Goal: Task Accomplishment & Management: Manage account settings

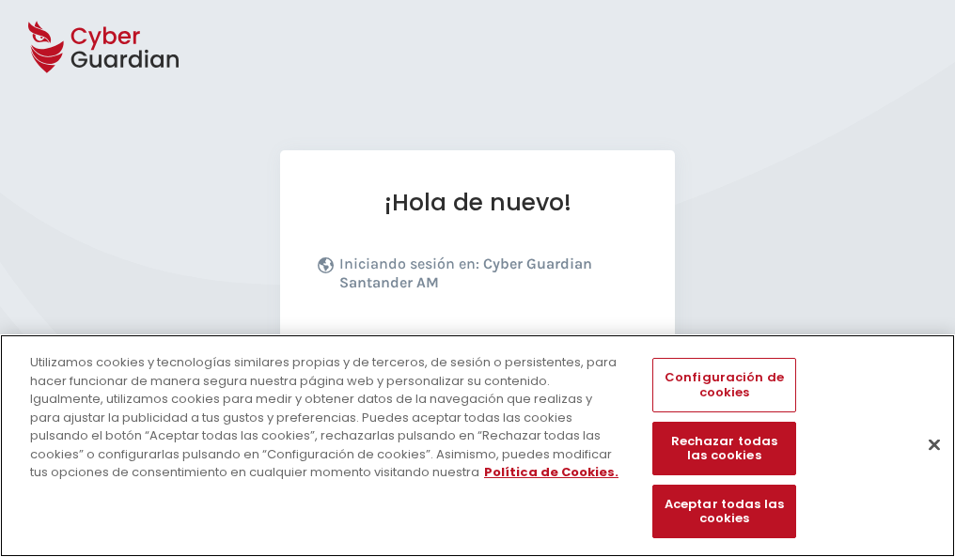
scroll to position [230, 0]
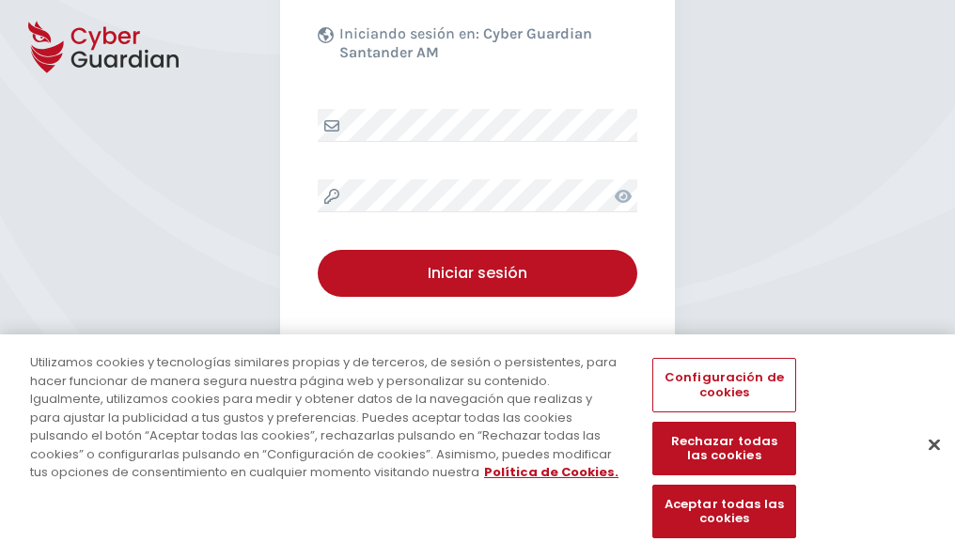
click at [925, 464] on button "Cerrar" at bounding box center [933, 444] width 41 height 41
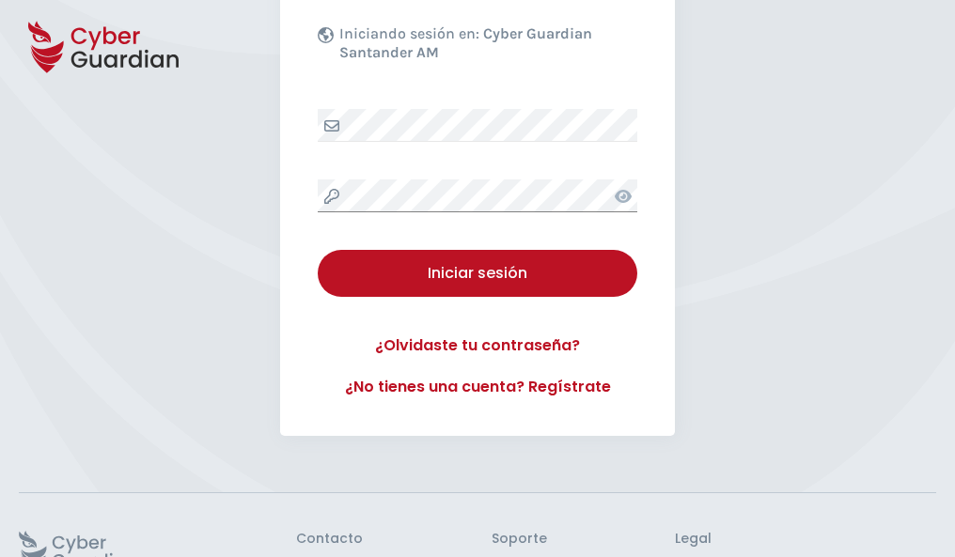
scroll to position [366, 0]
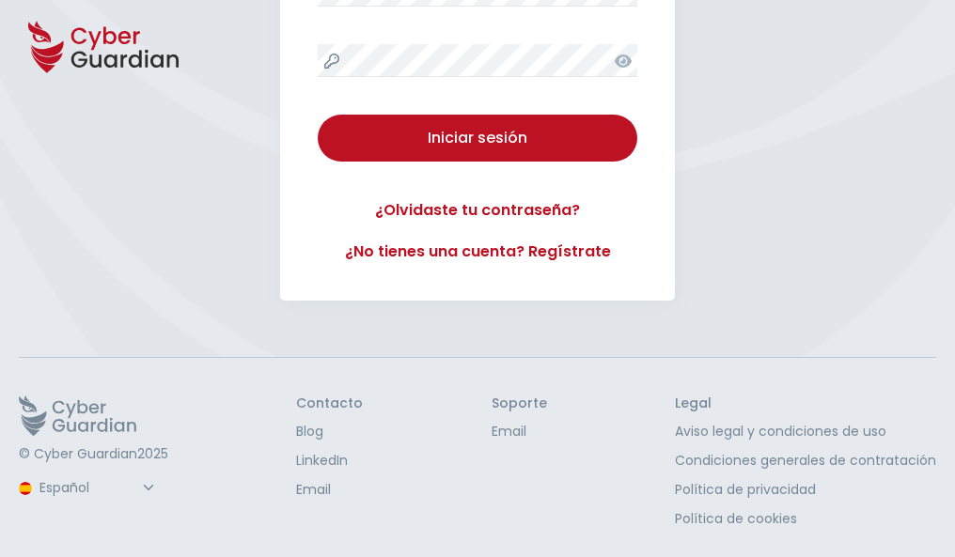
click at [318, 115] on button "Iniciar sesión" at bounding box center [478, 138] width 320 height 47
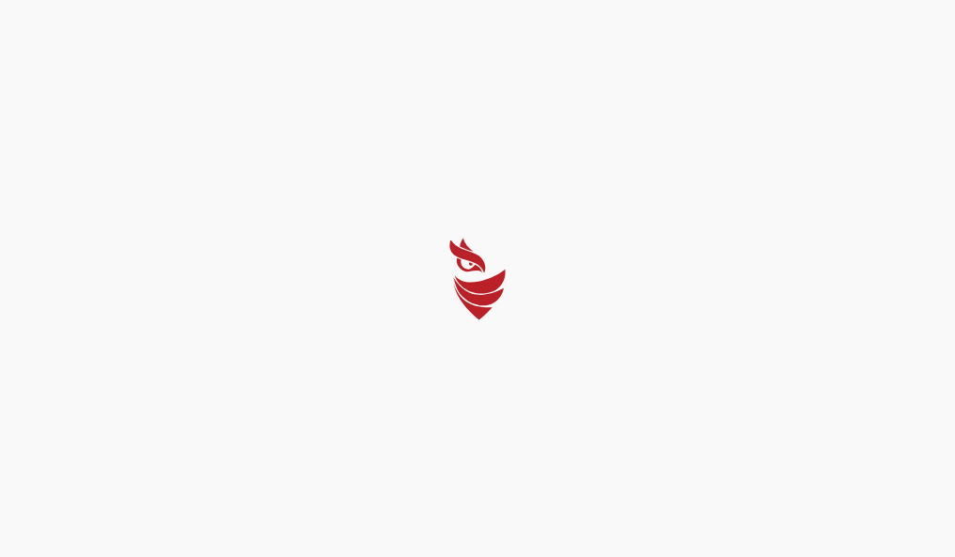
scroll to position [0, 0]
select select "Português (BR)"
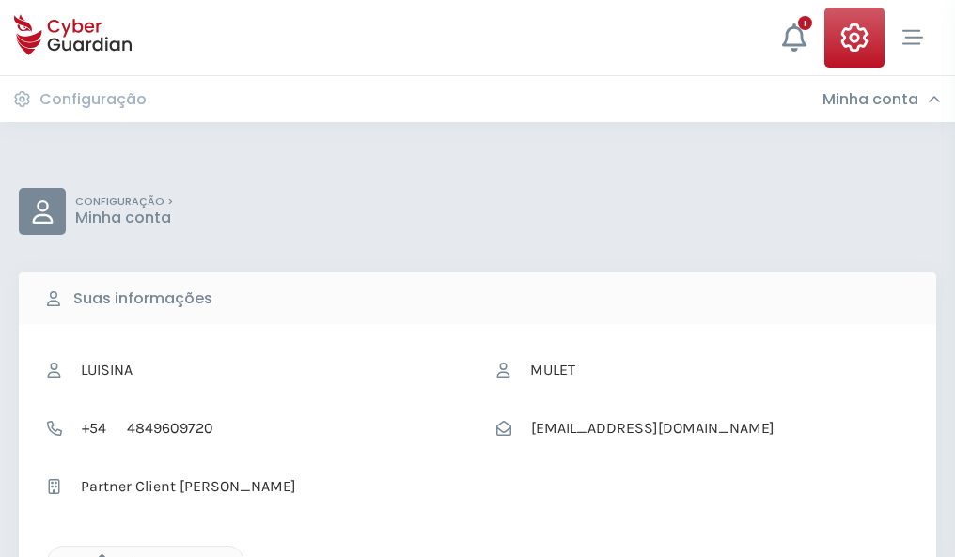
click at [97, 555] on icon "button" at bounding box center [97, 562] width 16 height 16
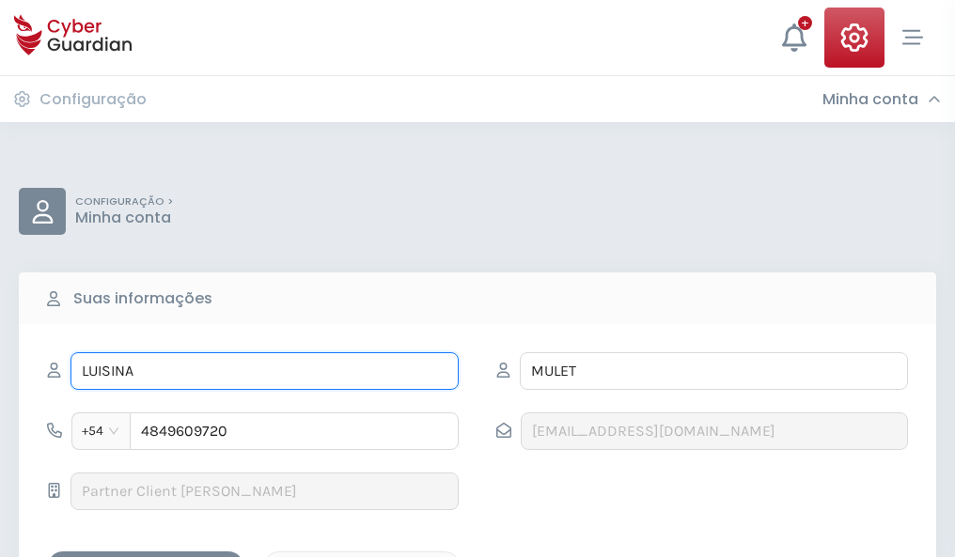
click at [264, 371] on input "LUISINA" at bounding box center [264, 371] width 388 height 38
type input "L"
type input "María"
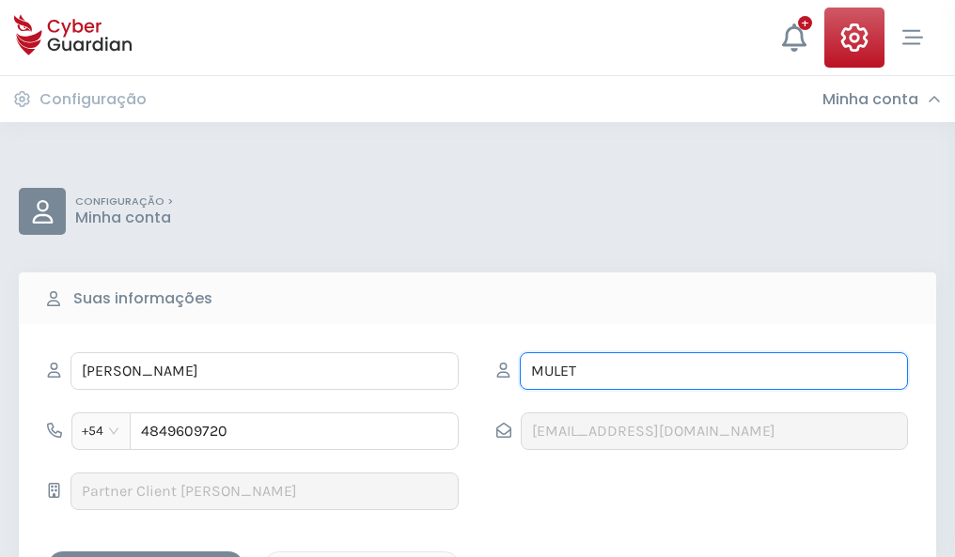
click at [713, 371] on input "MULET" at bounding box center [714, 371] width 388 height 38
type input "M"
type input "Berenguer"
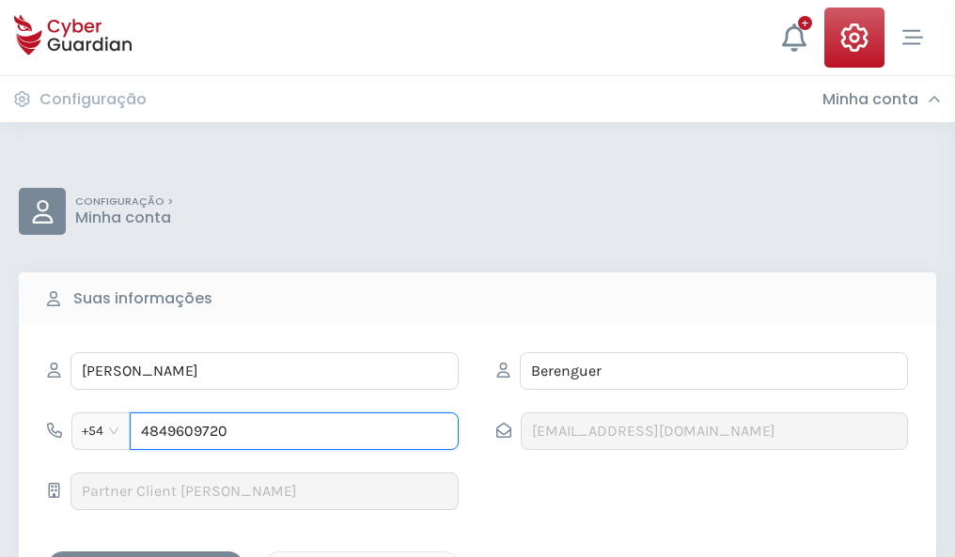
click at [294, 431] on input "4849609720" at bounding box center [294, 432] width 329 height 38
type input "4"
type input "4941879327"
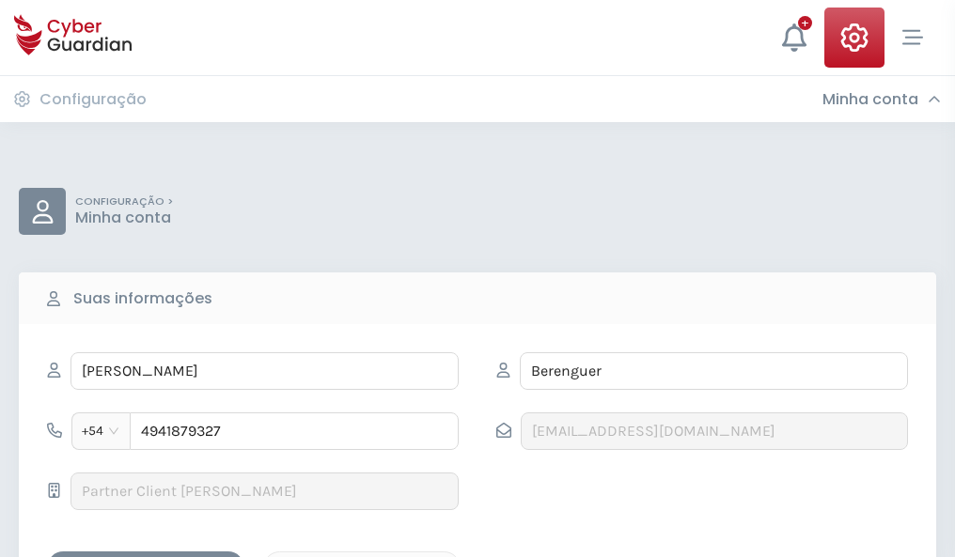
click at [146, 556] on div "Salvar alterações" at bounding box center [145, 567] width 169 height 23
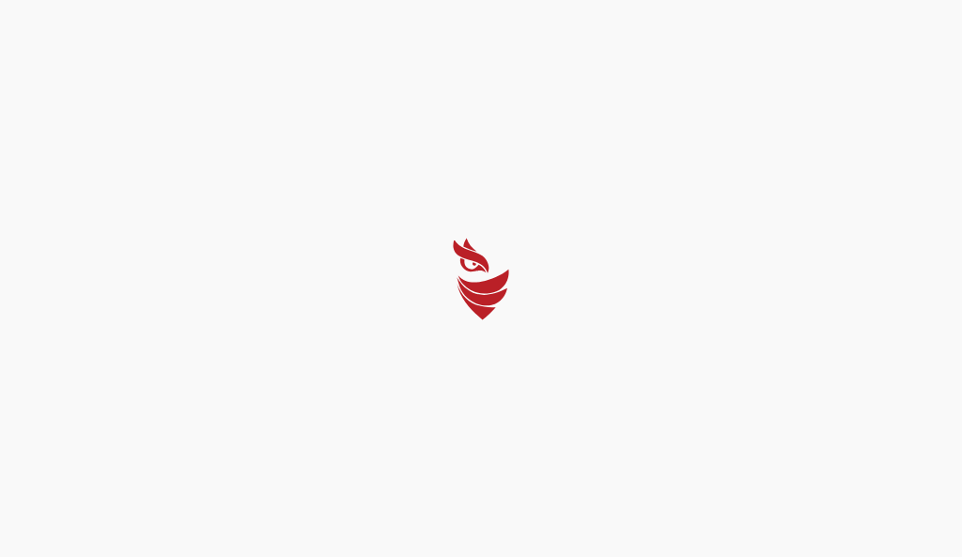
select select "Português (BR)"
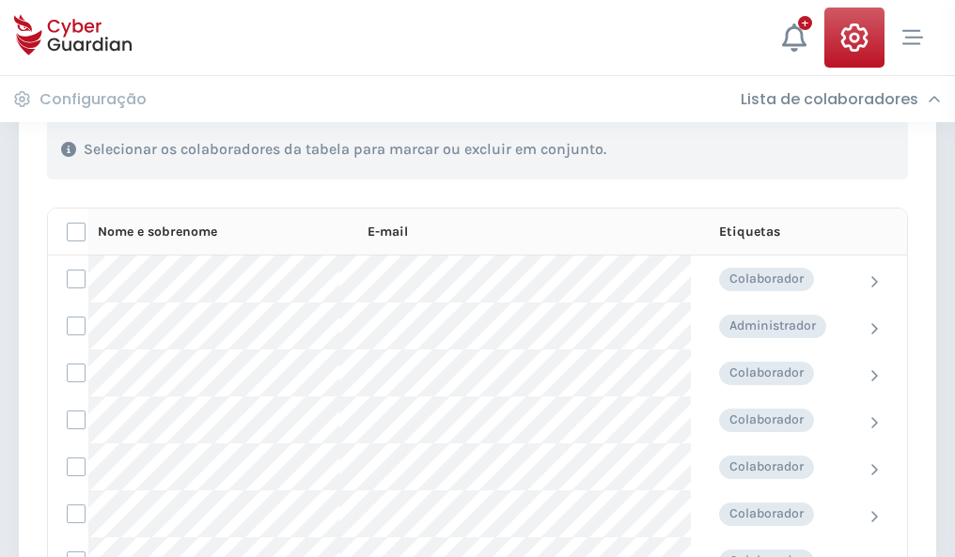
scroll to position [804, 0]
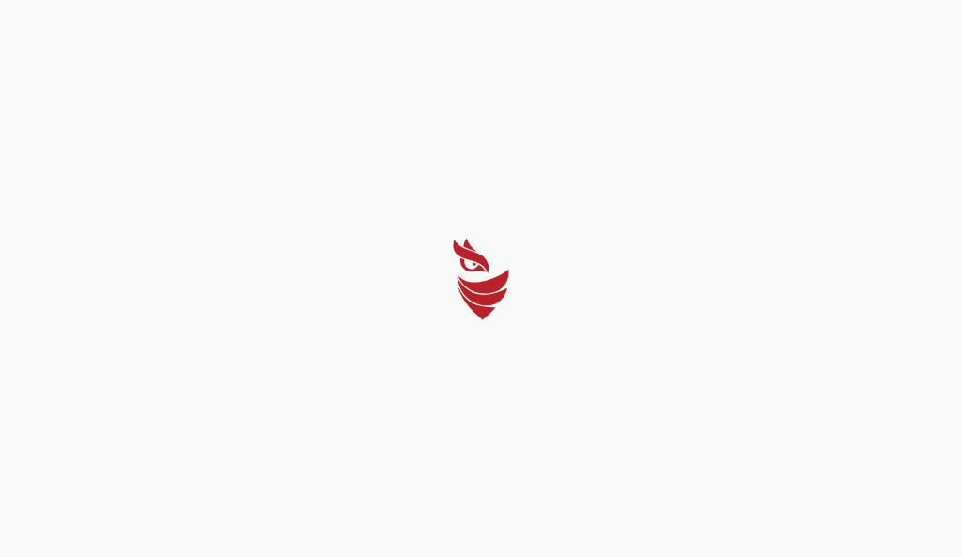
select select "Português (BR)"
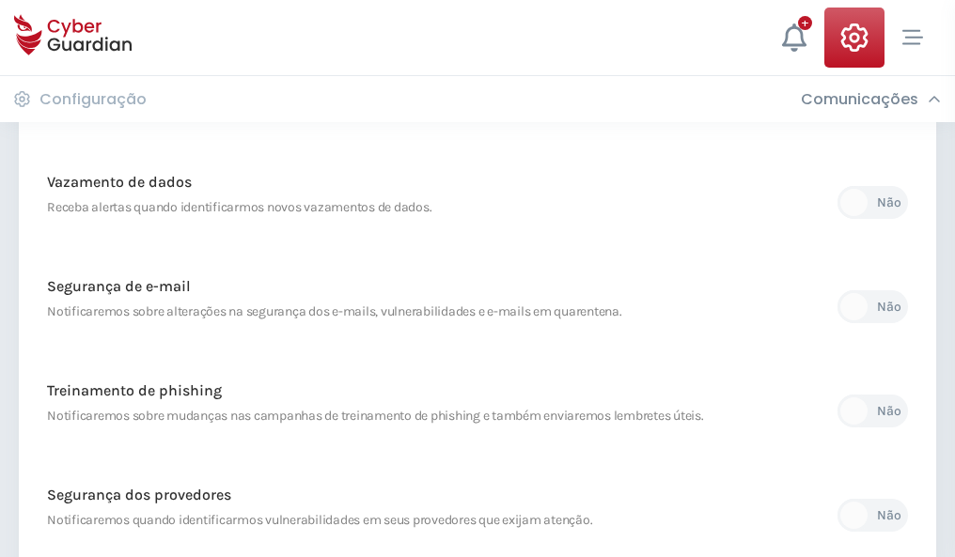
scroll to position [990, 0]
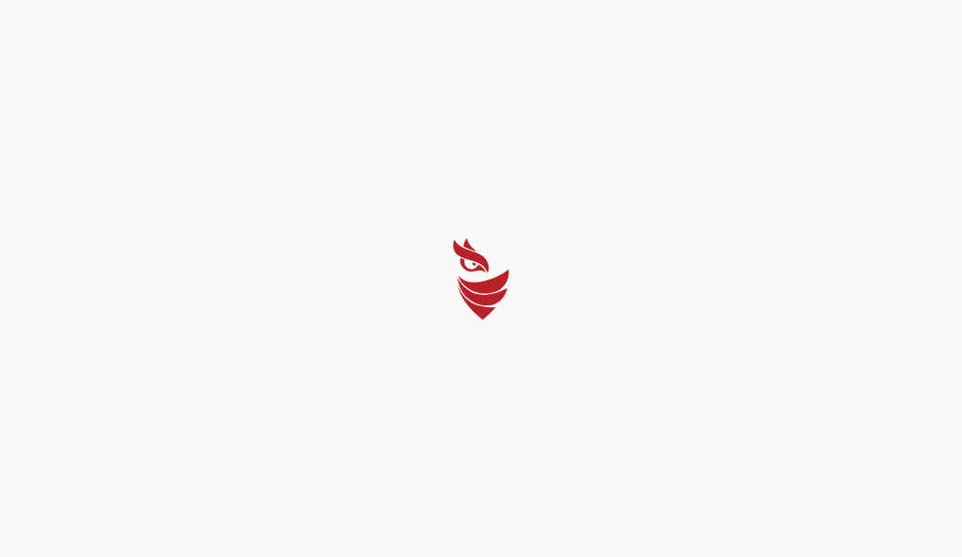
select select "Português (BR)"
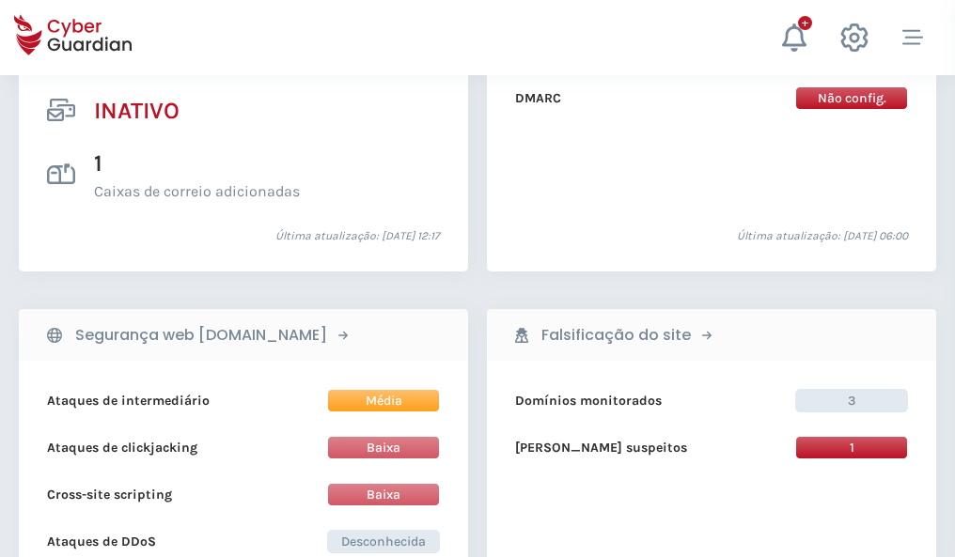
scroll to position [1863, 0]
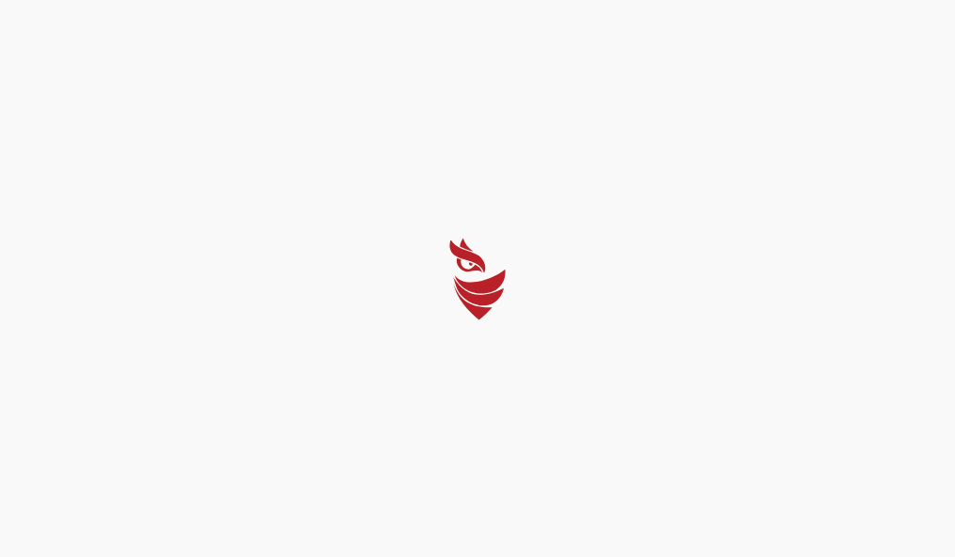
select select "Português (BR)"
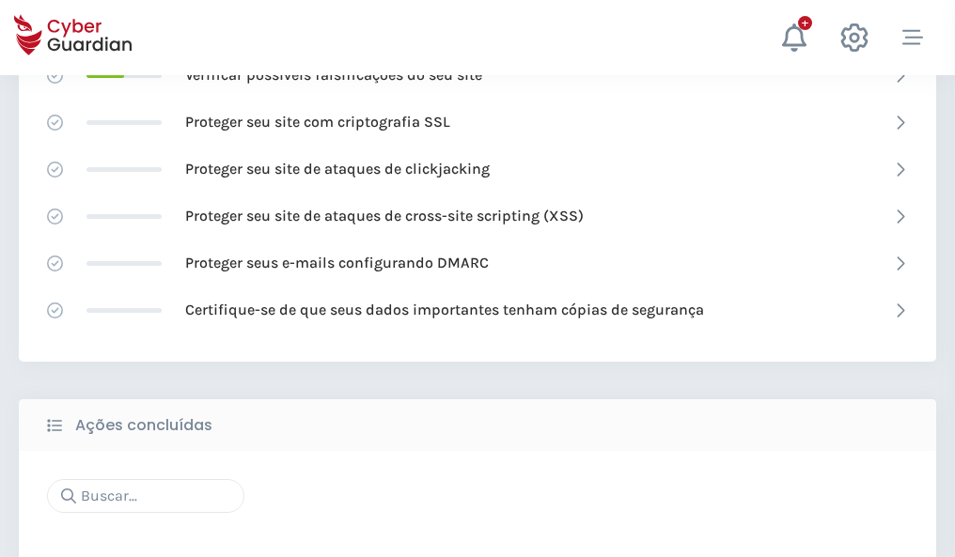
scroll to position [1252, 0]
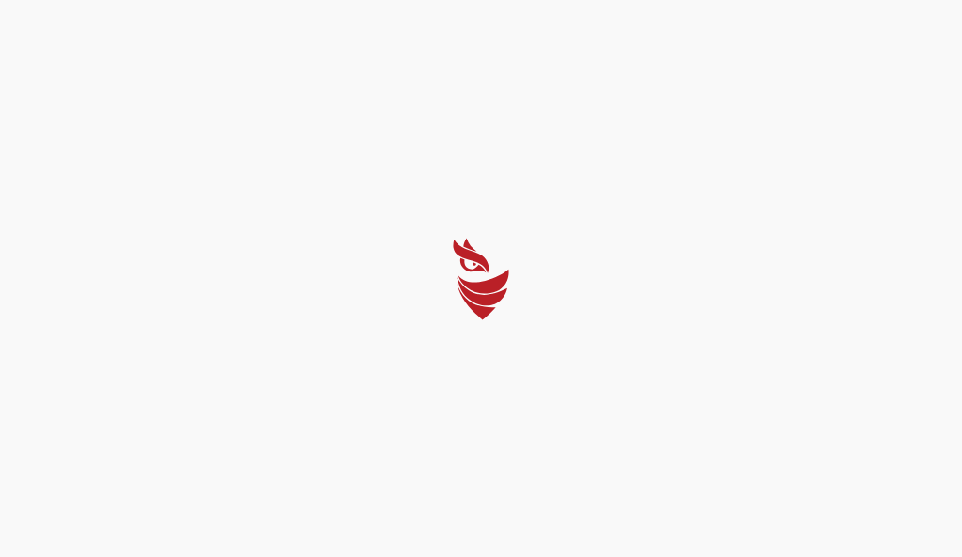
select select "Português (BR)"
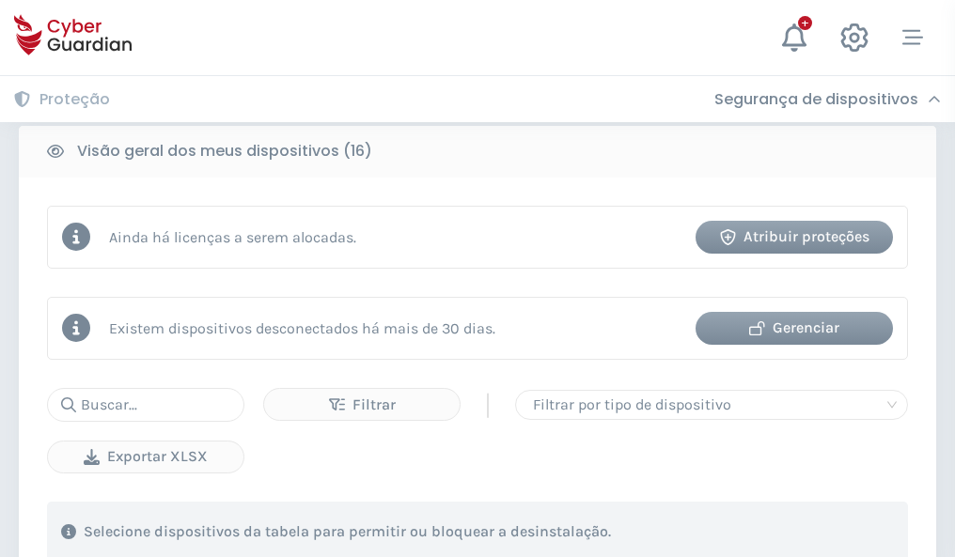
scroll to position [1752, 0]
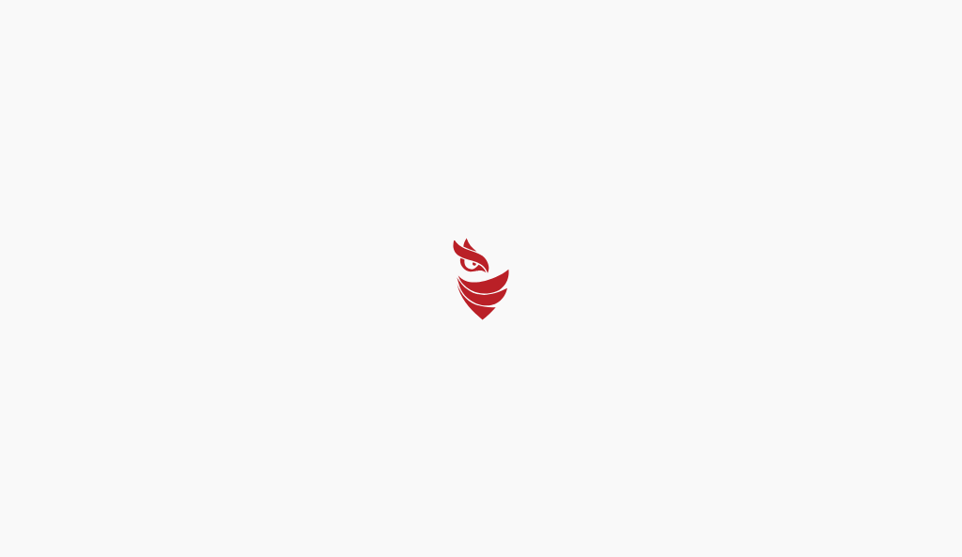
select select "Português (BR)"
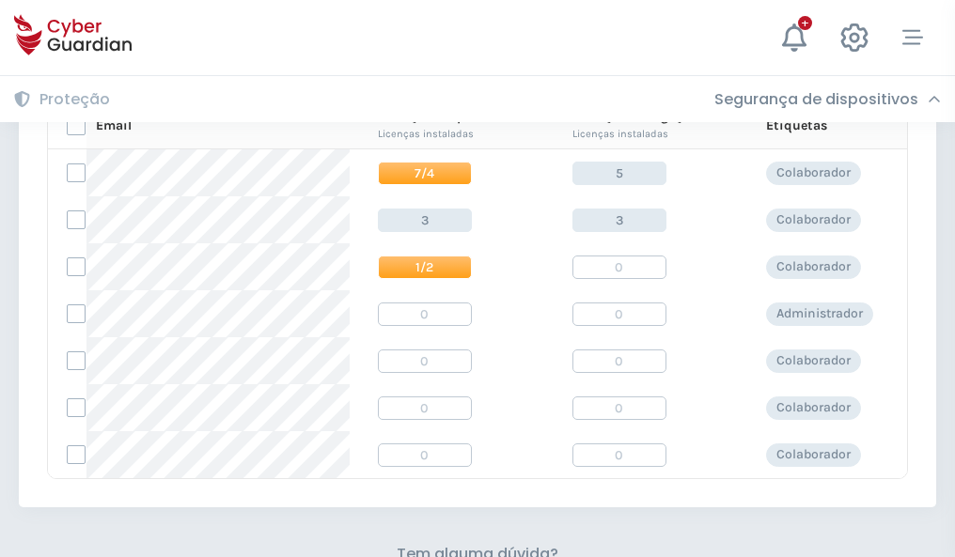
scroll to position [806, 0]
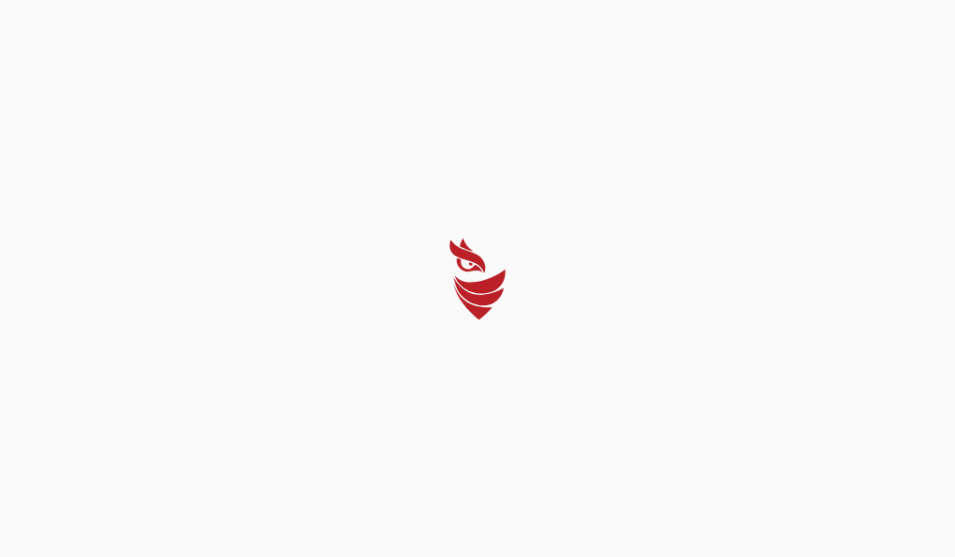
select select "Português (BR)"
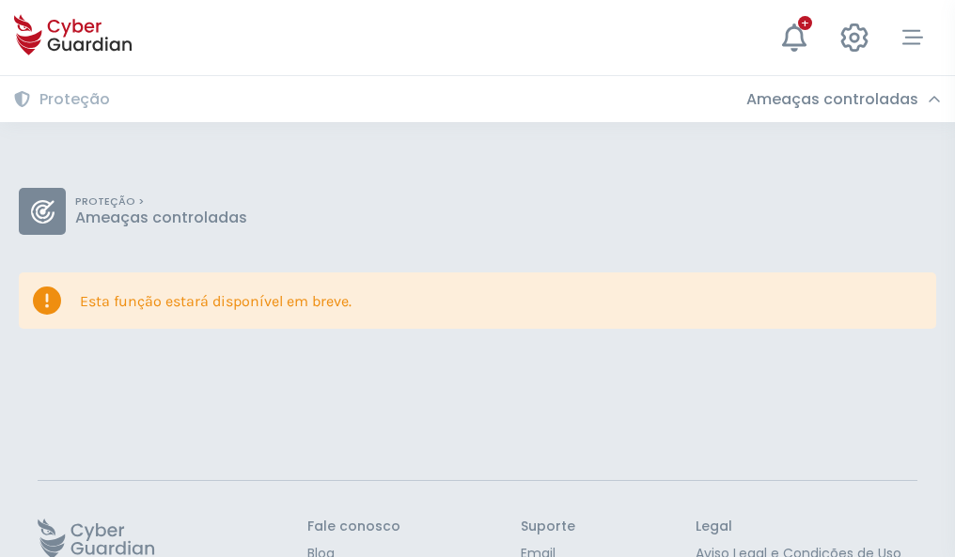
scroll to position [122, 0]
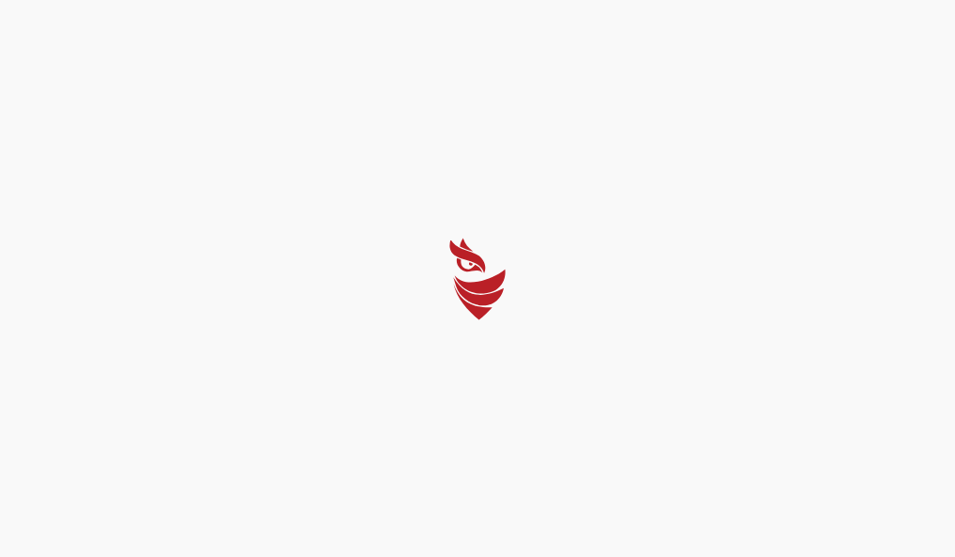
select select "Português (BR)"
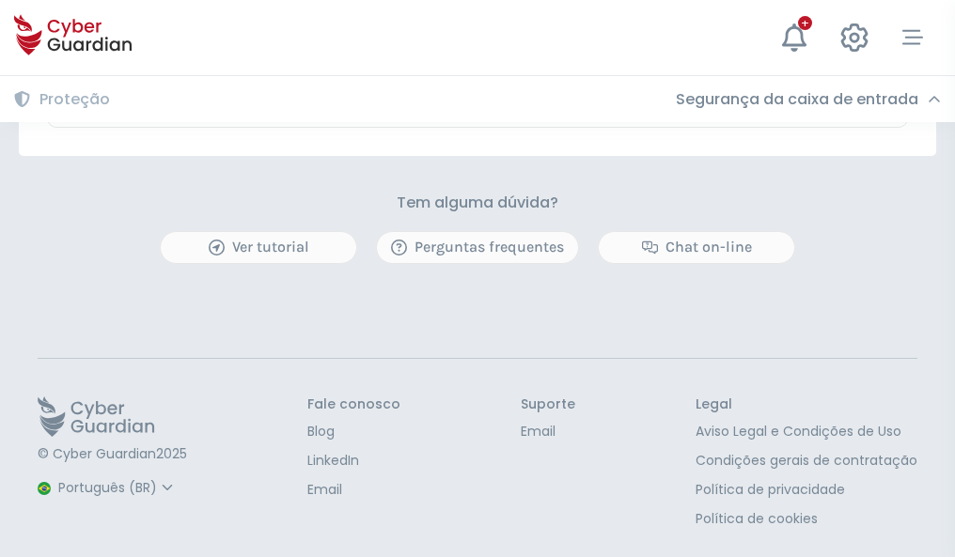
scroll to position [1104, 0]
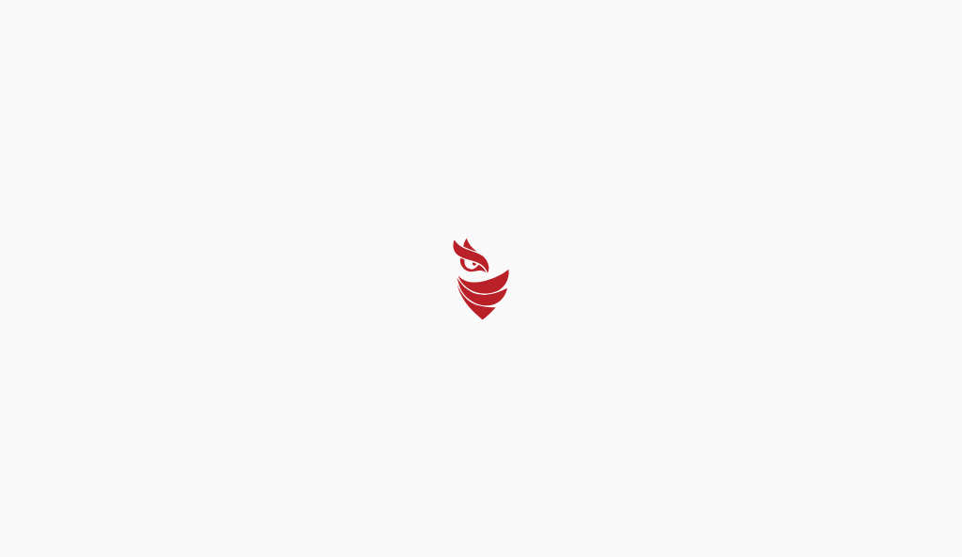
select select "Português (BR)"
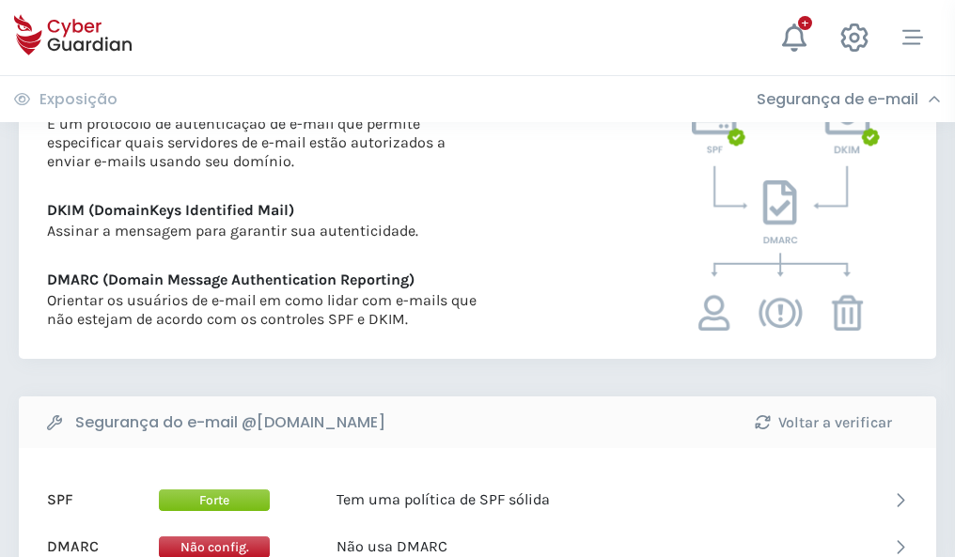
scroll to position [1014, 0]
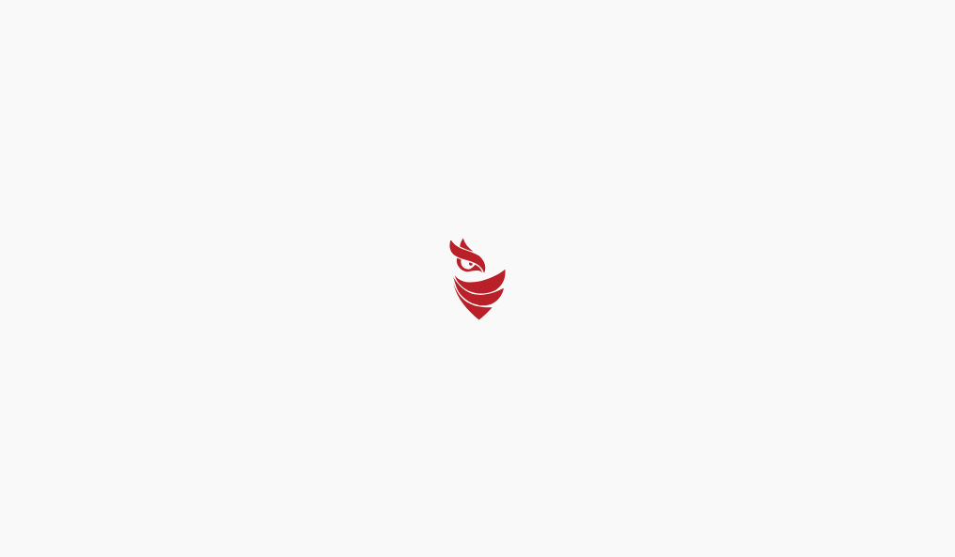
select select "Português (BR)"
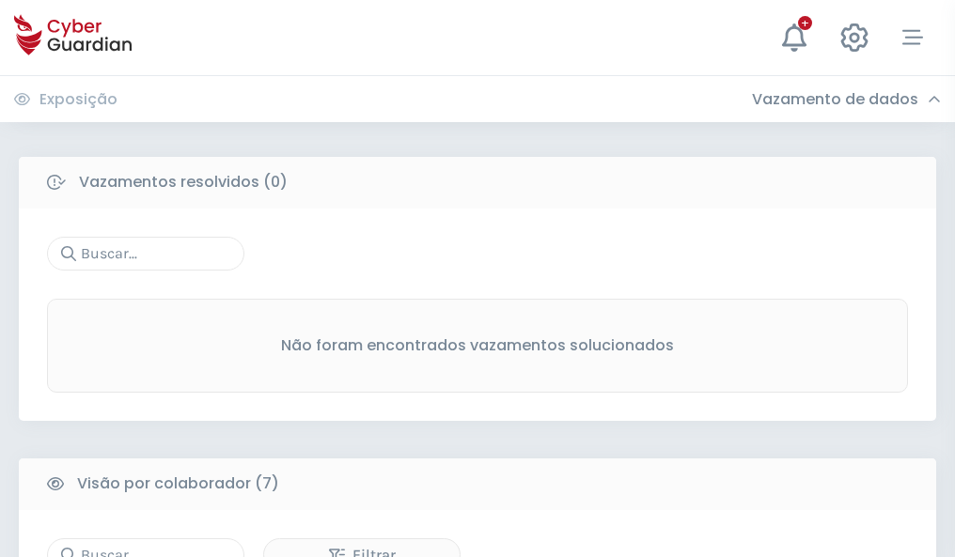
scroll to position [1554, 0]
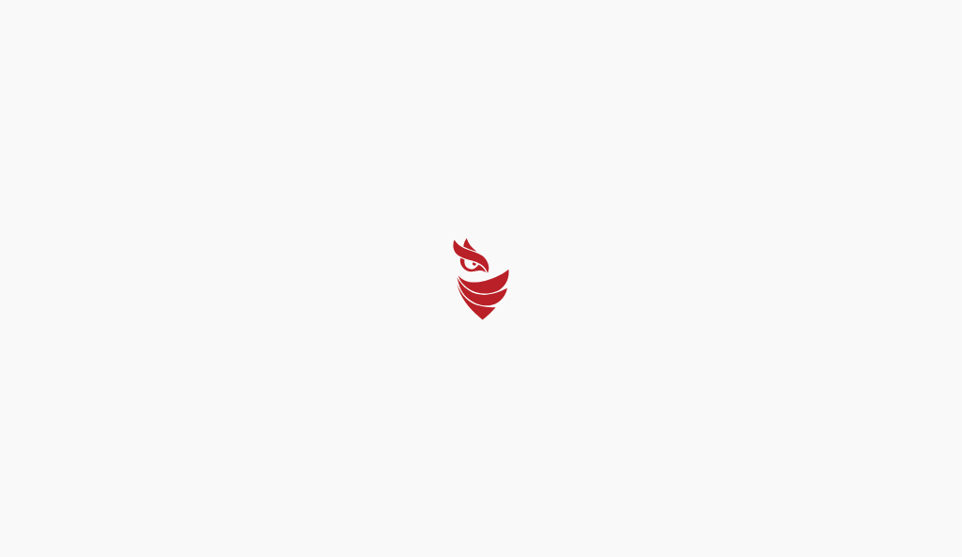
select select "Português (BR)"
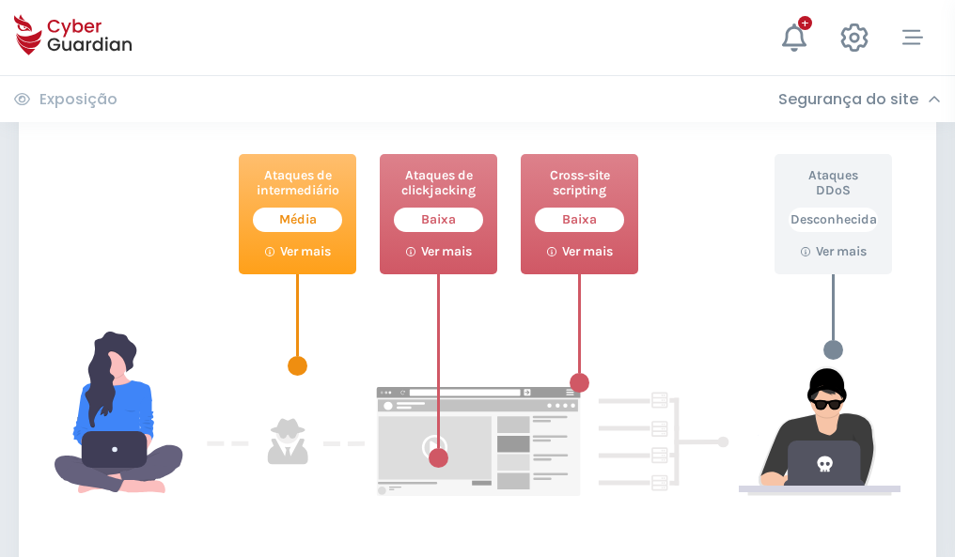
scroll to position [1023, 0]
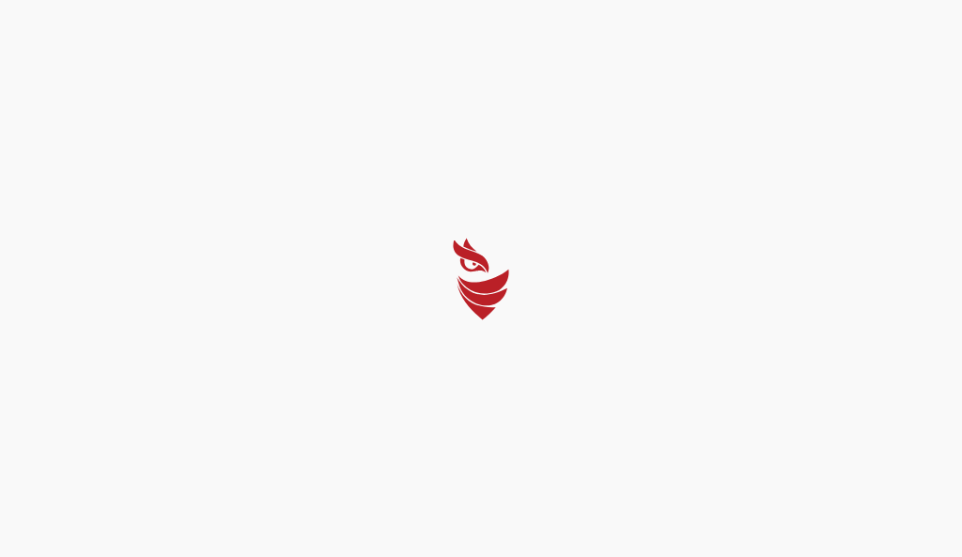
select select "Português (BR)"
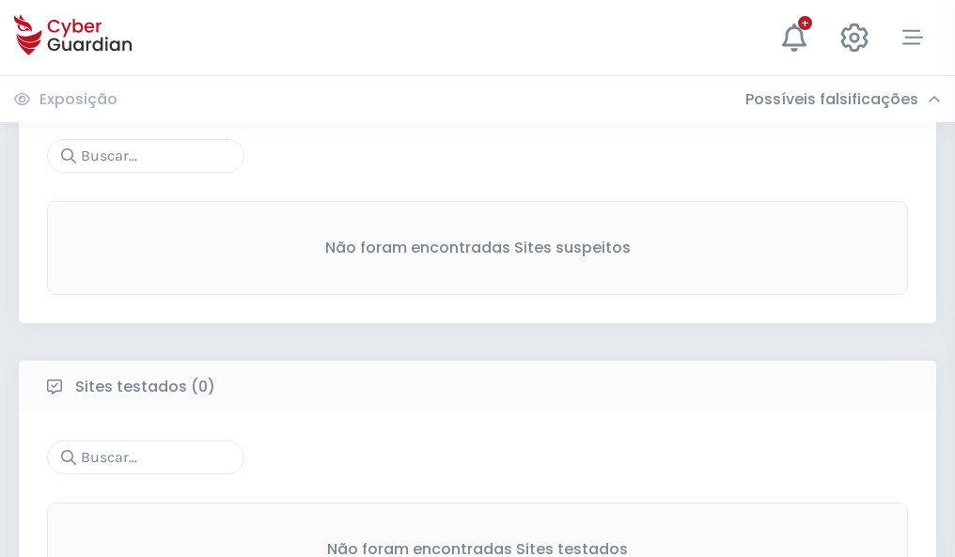
scroll to position [983, 0]
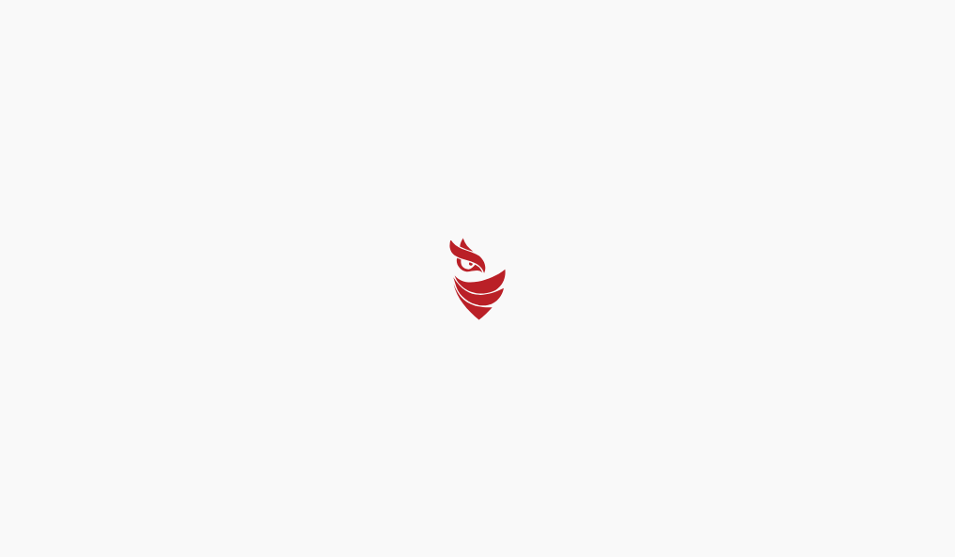
select select "Português (BR)"
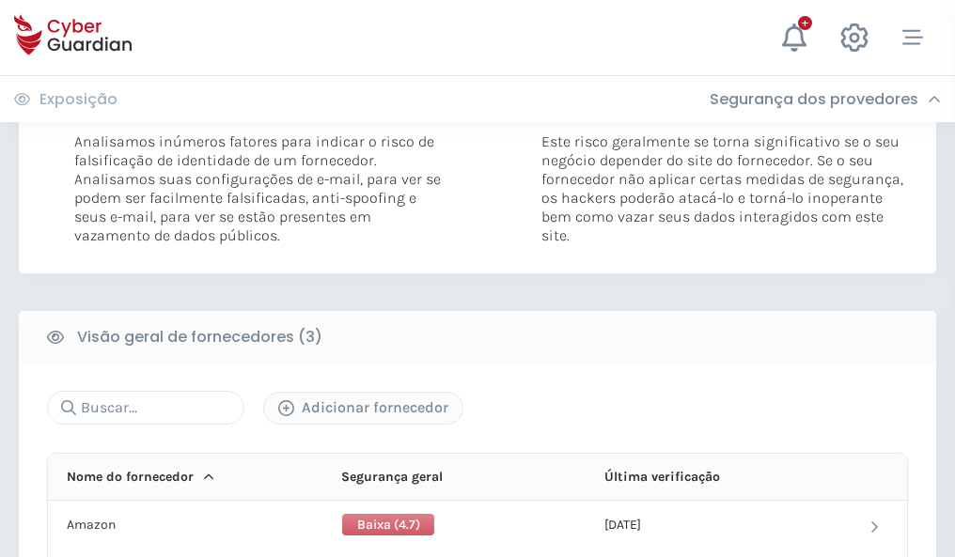
scroll to position [1052, 0]
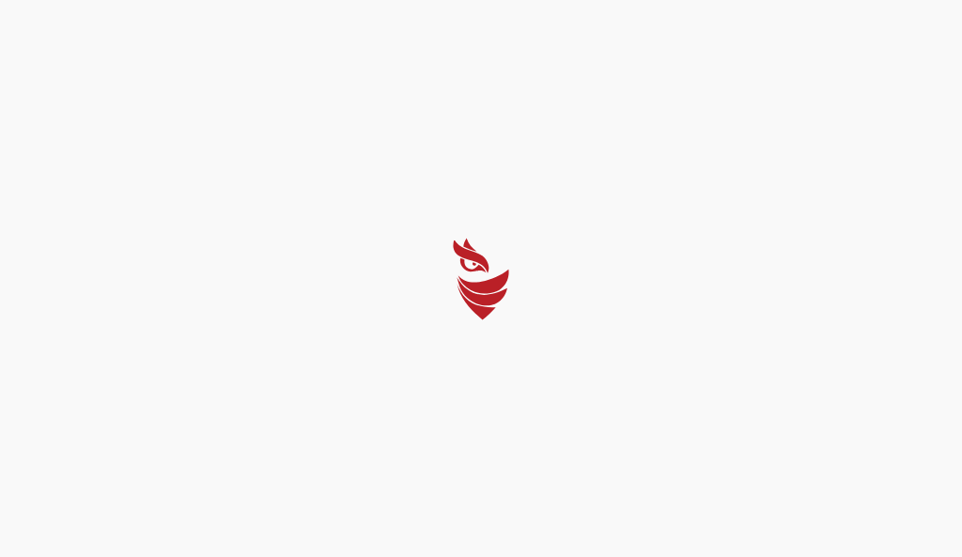
select select "Português (BR)"
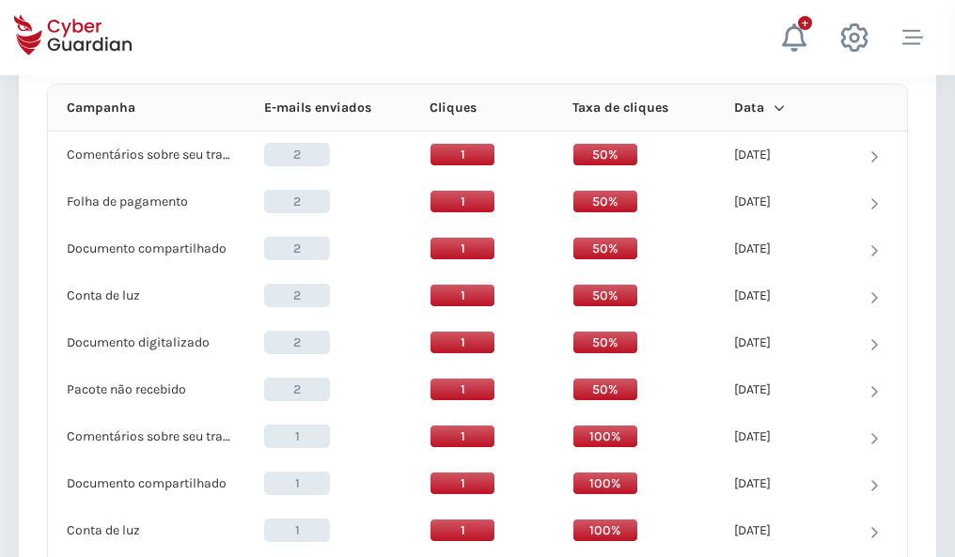
scroll to position [1685, 0]
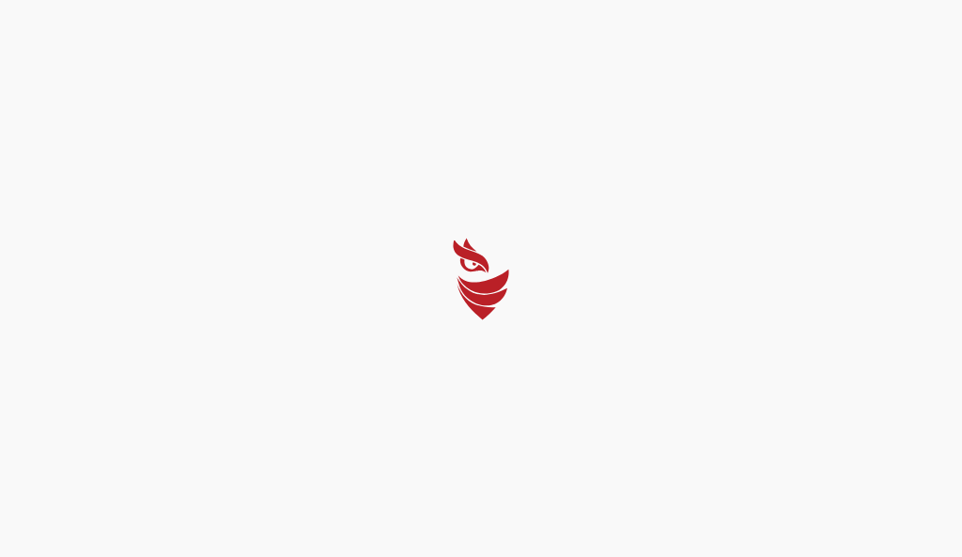
select select "Português (BR)"
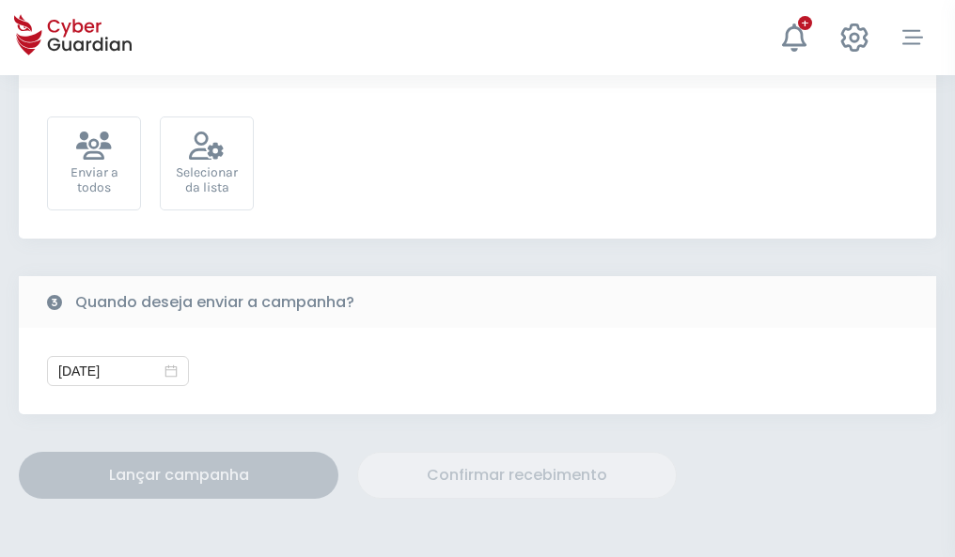
scroll to position [688, 0]
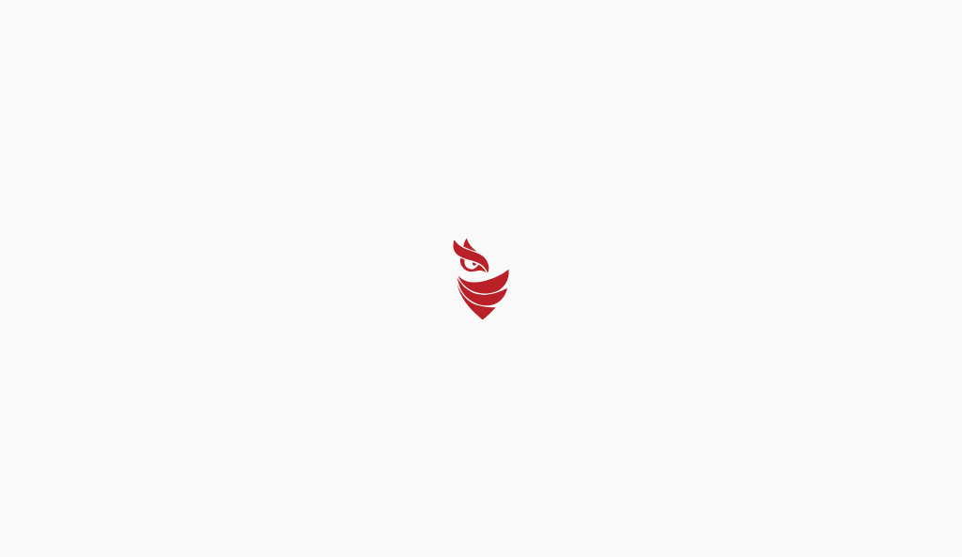
select select "Português (BR)"
